Goal: Task Accomplishment & Management: Use online tool/utility

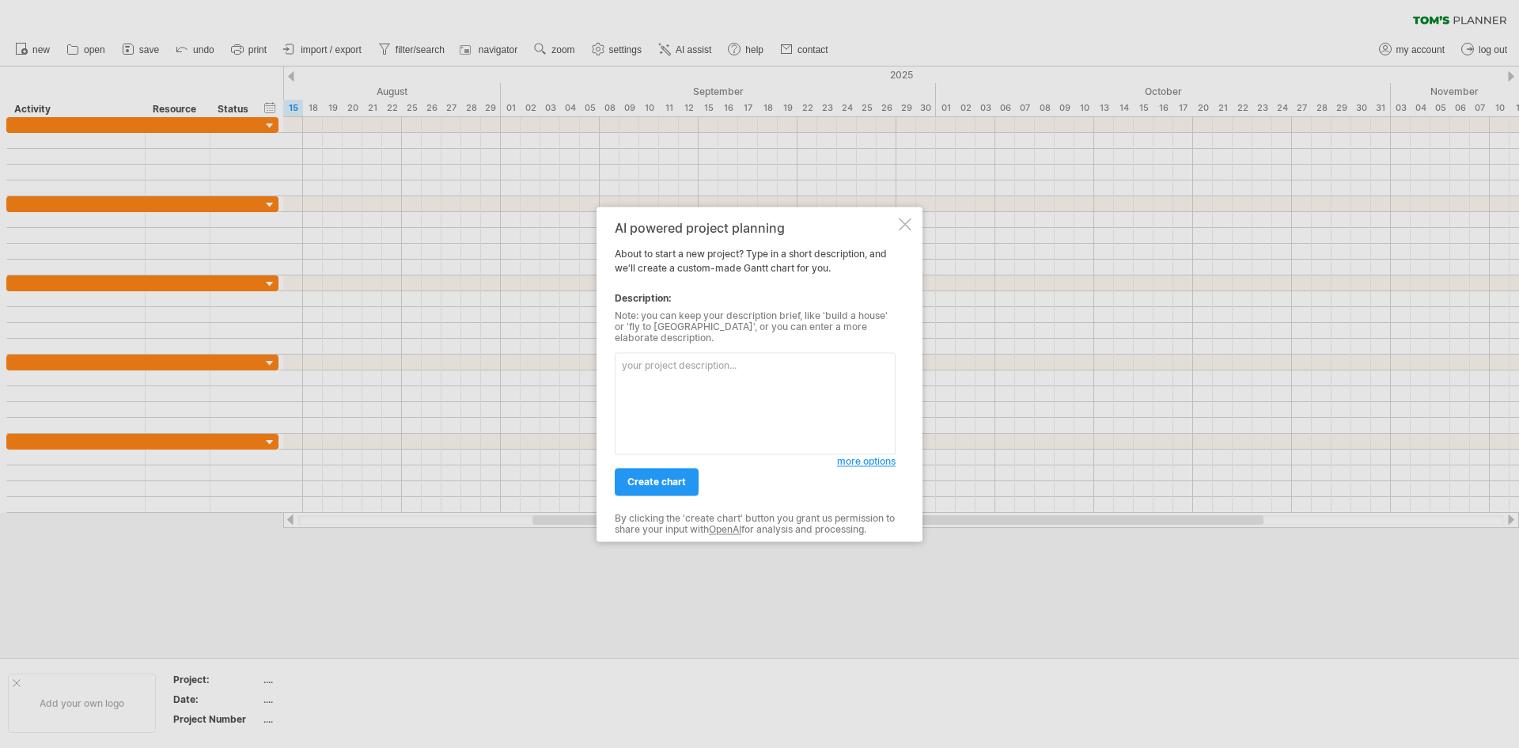
click at [853, 455] on span "more options" at bounding box center [866, 461] width 59 height 12
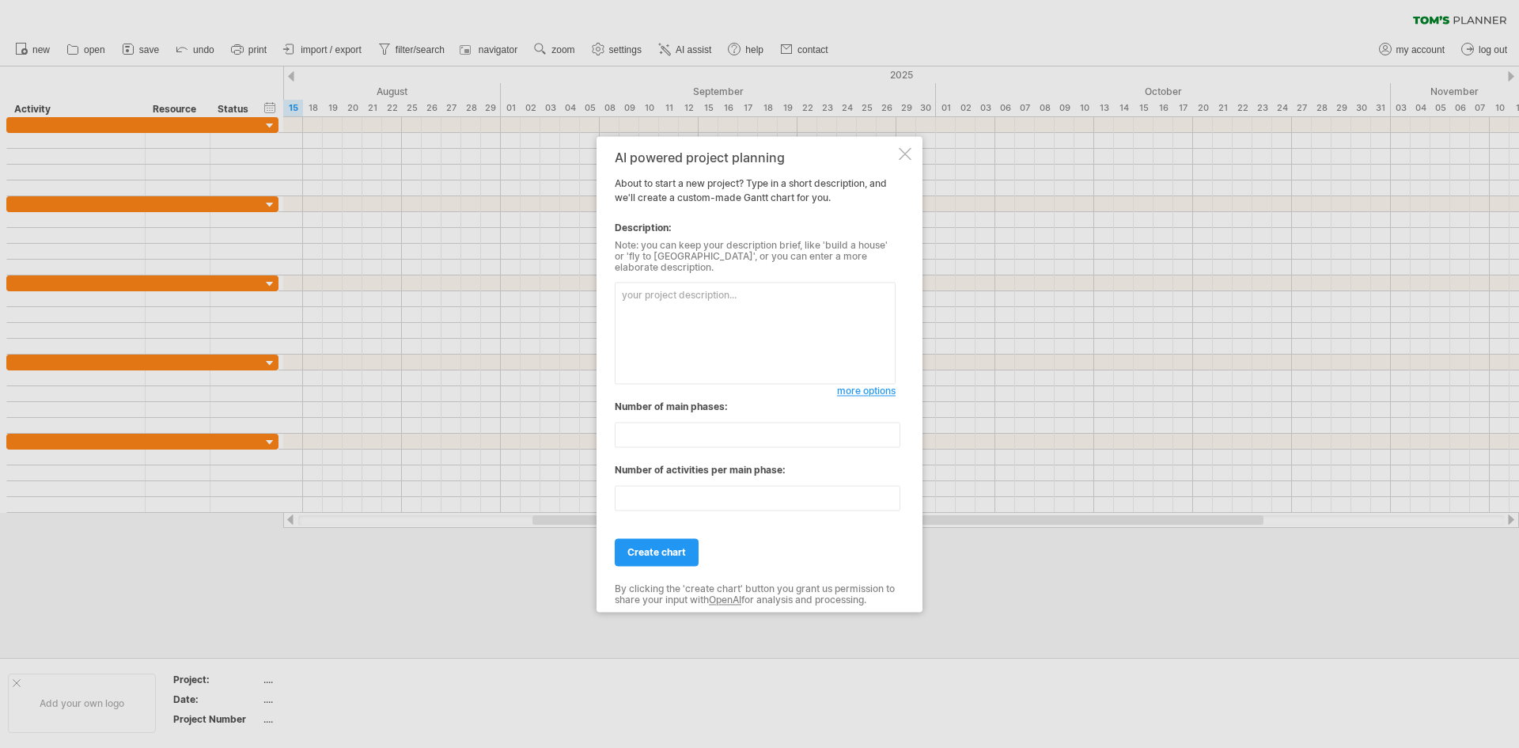
click at [900, 160] on div at bounding box center [905, 153] width 13 height 13
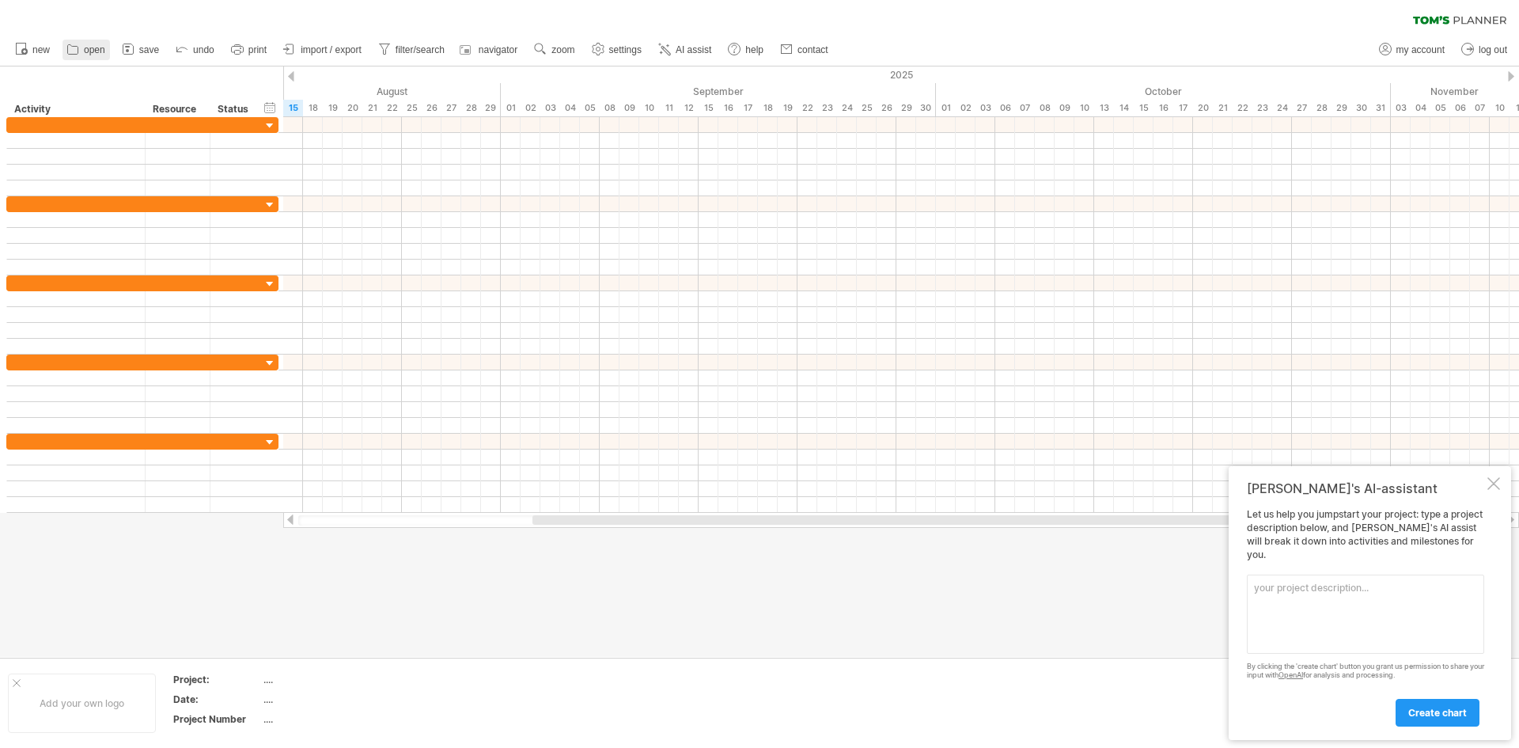
click at [82, 48] on link "open" at bounding box center [86, 50] width 47 height 21
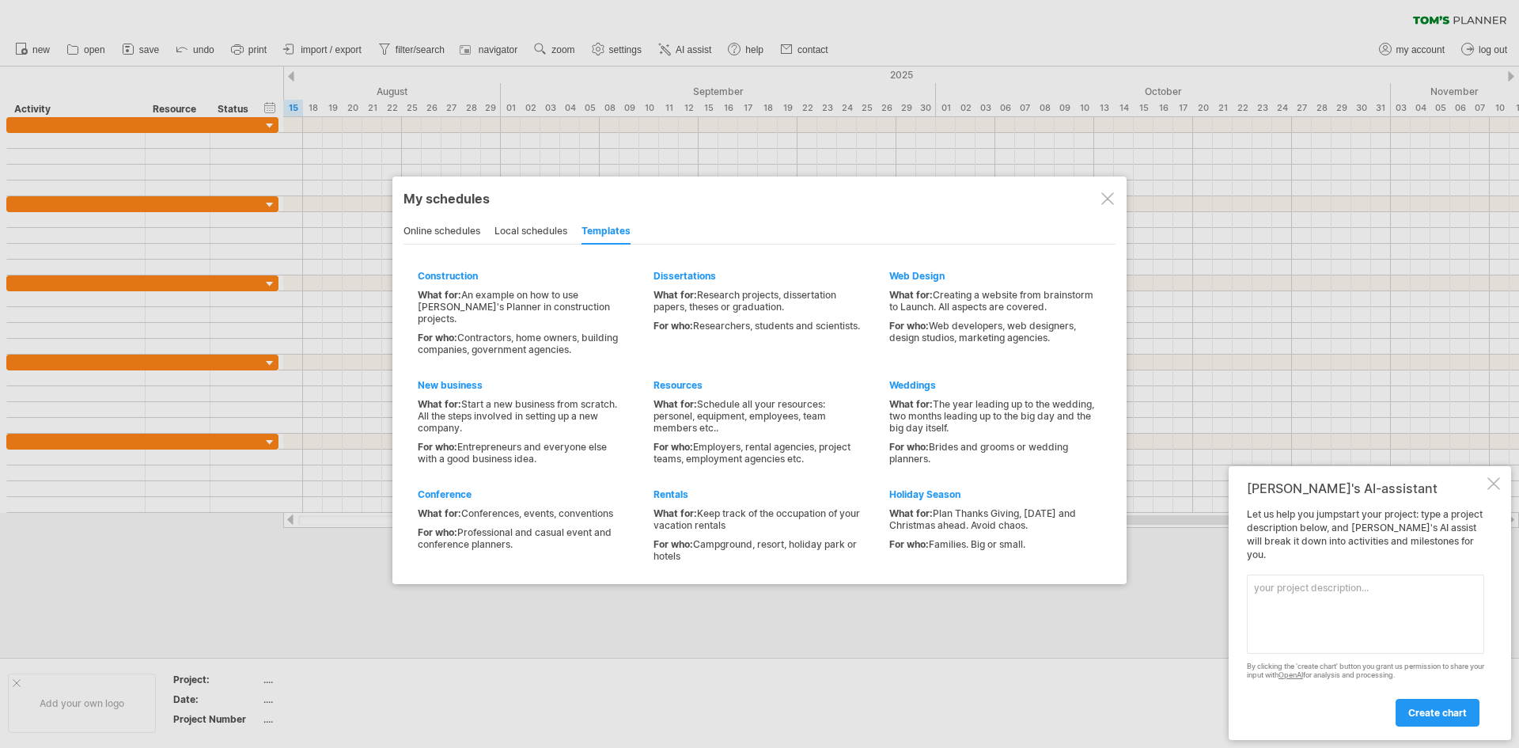
click at [476, 233] on div "online schedules" at bounding box center [442, 231] width 77 height 25
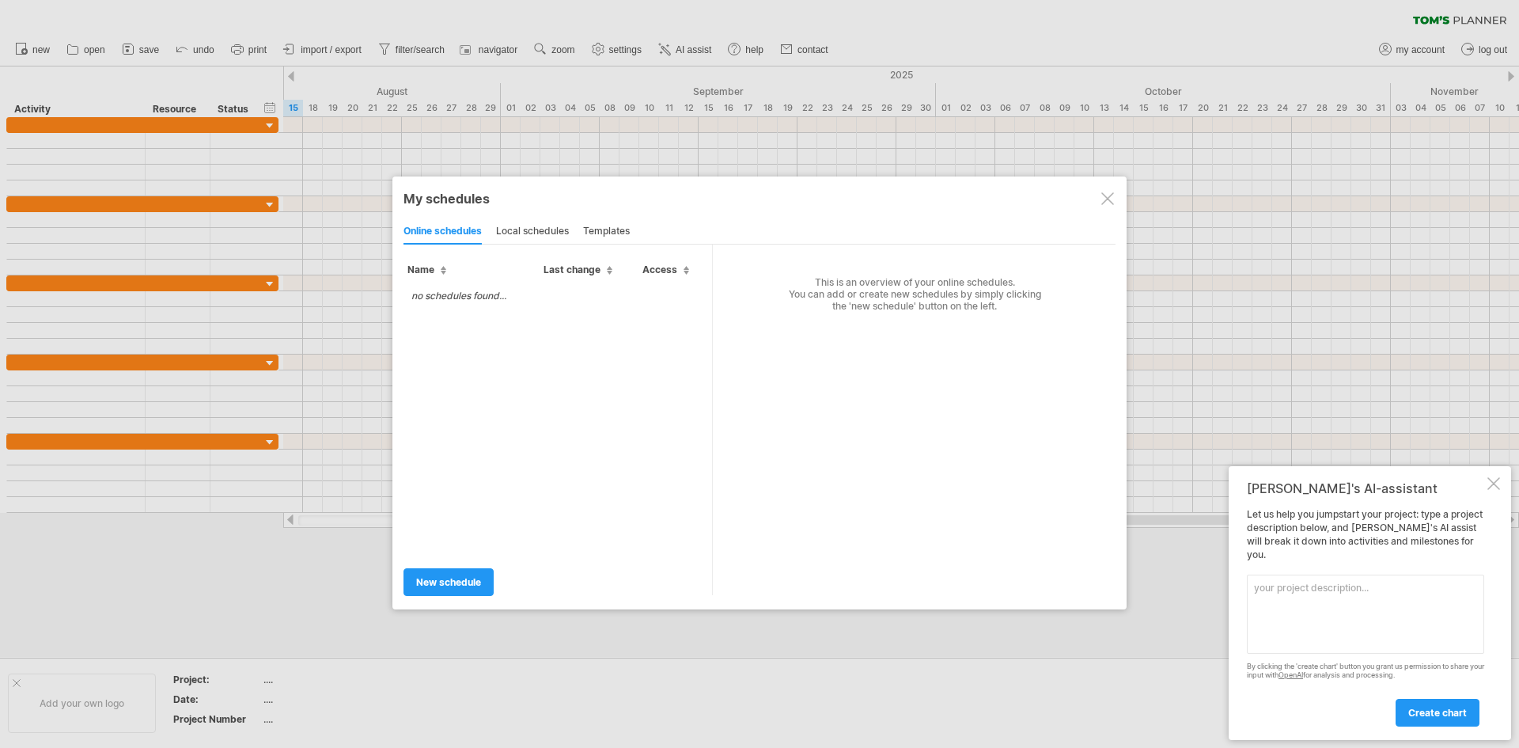
click at [510, 233] on div "local schedules" at bounding box center [532, 231] width 73 height 25
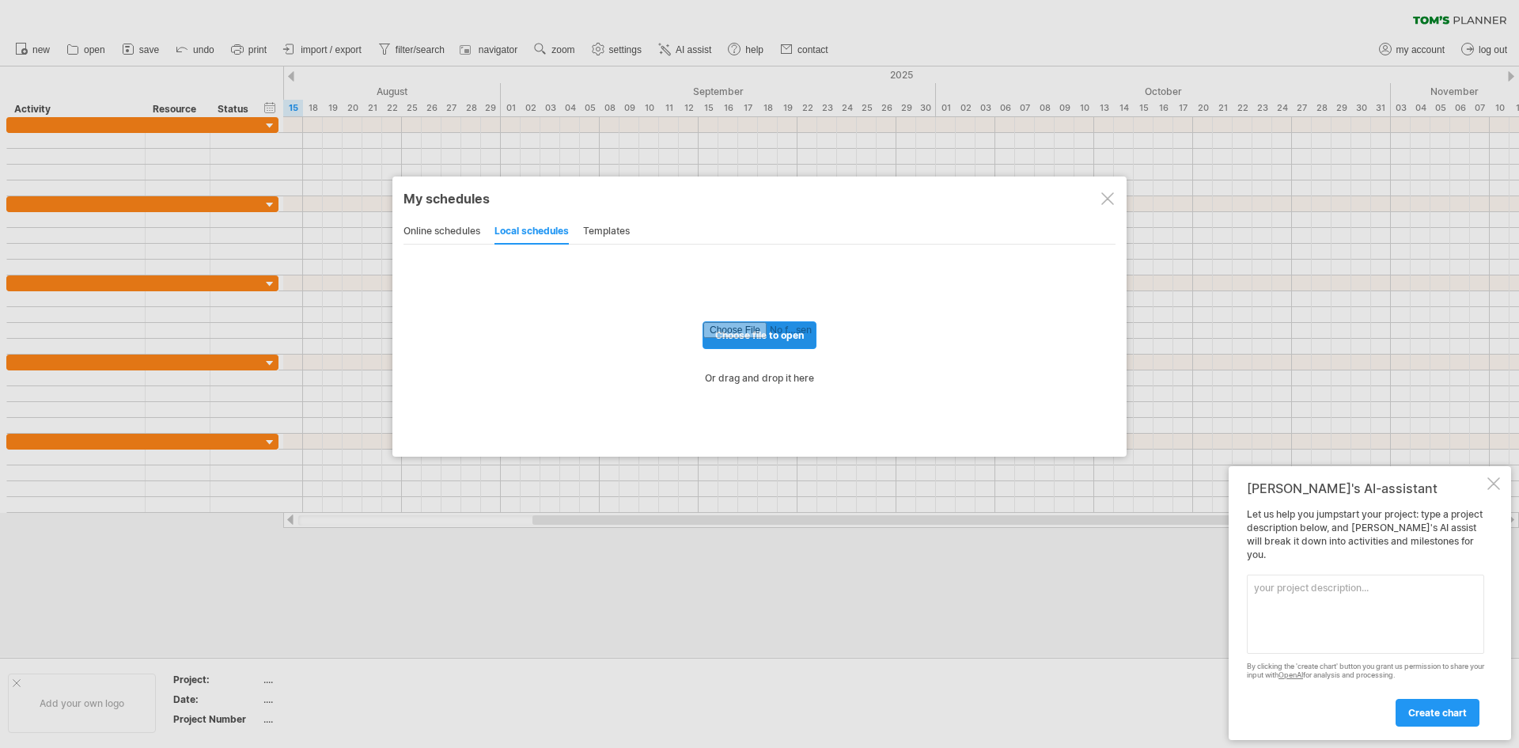
click at [720, 331] on input "file" at bounding box center [759, 335] width 112 height 26
type input "**********"
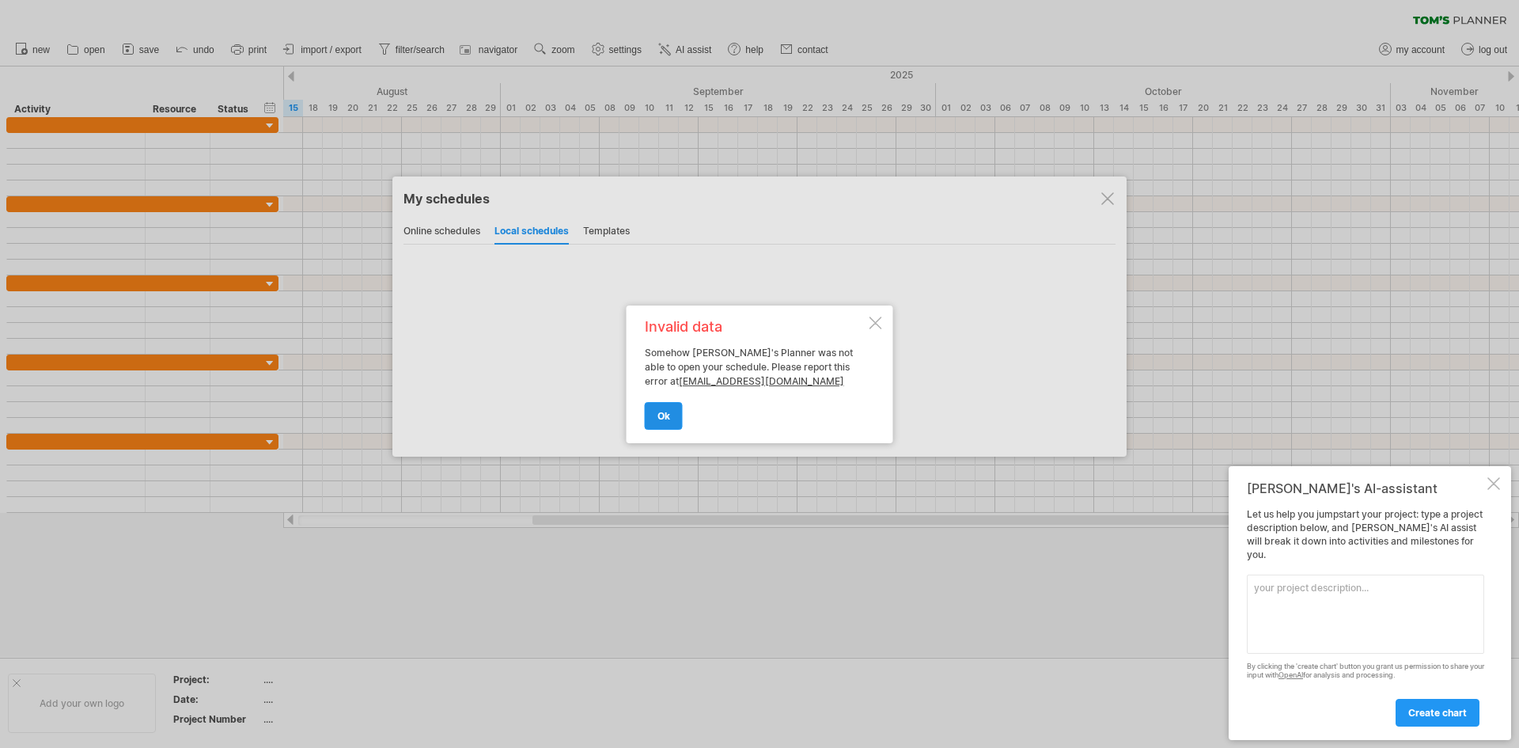
click at [658, 411] on span "ok" at bounding box center [664, 416] width 13 height 12
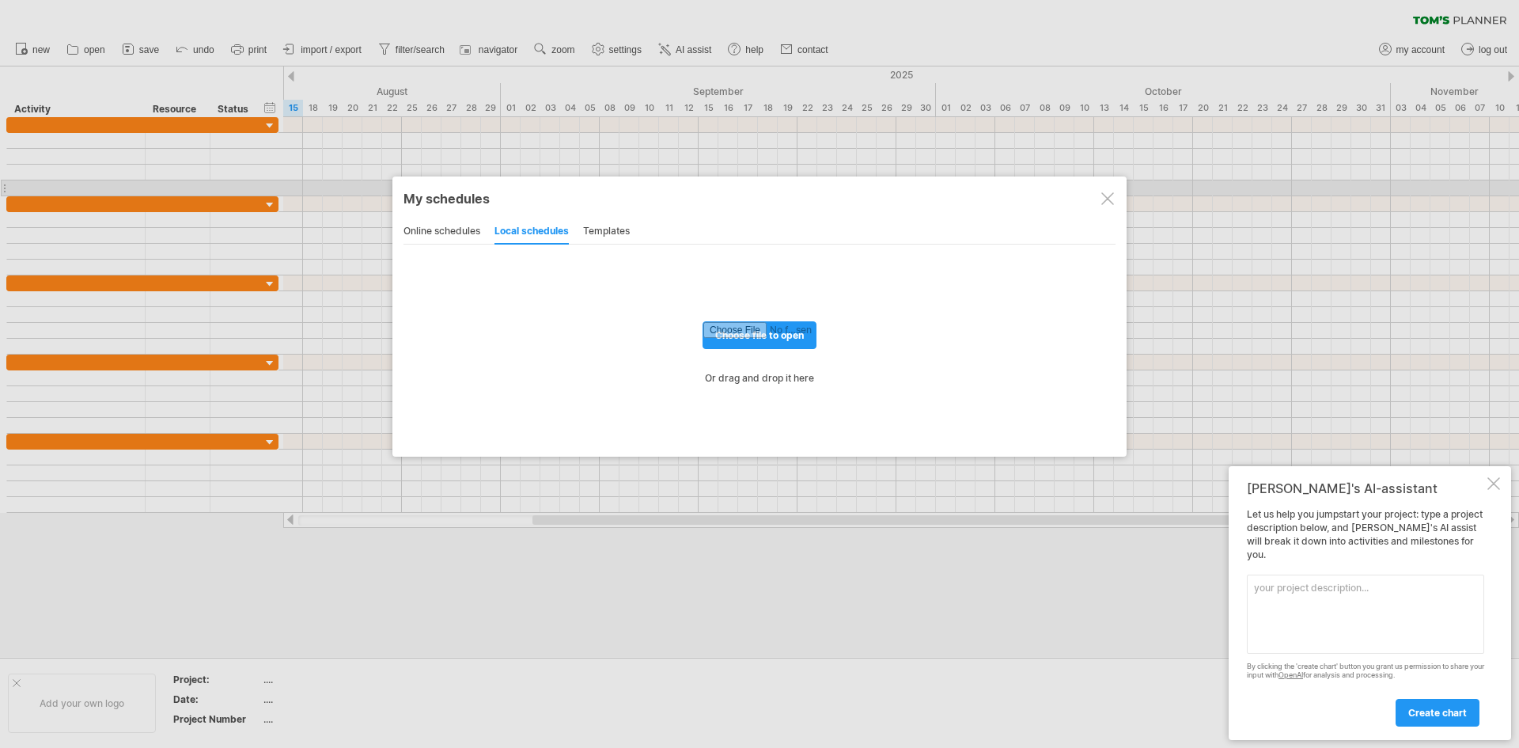
click at [1103, 194] on div at bounding box center [1107, 198] width 13 height 13
